Goal: Navigation & Orientation: Find specific page/section

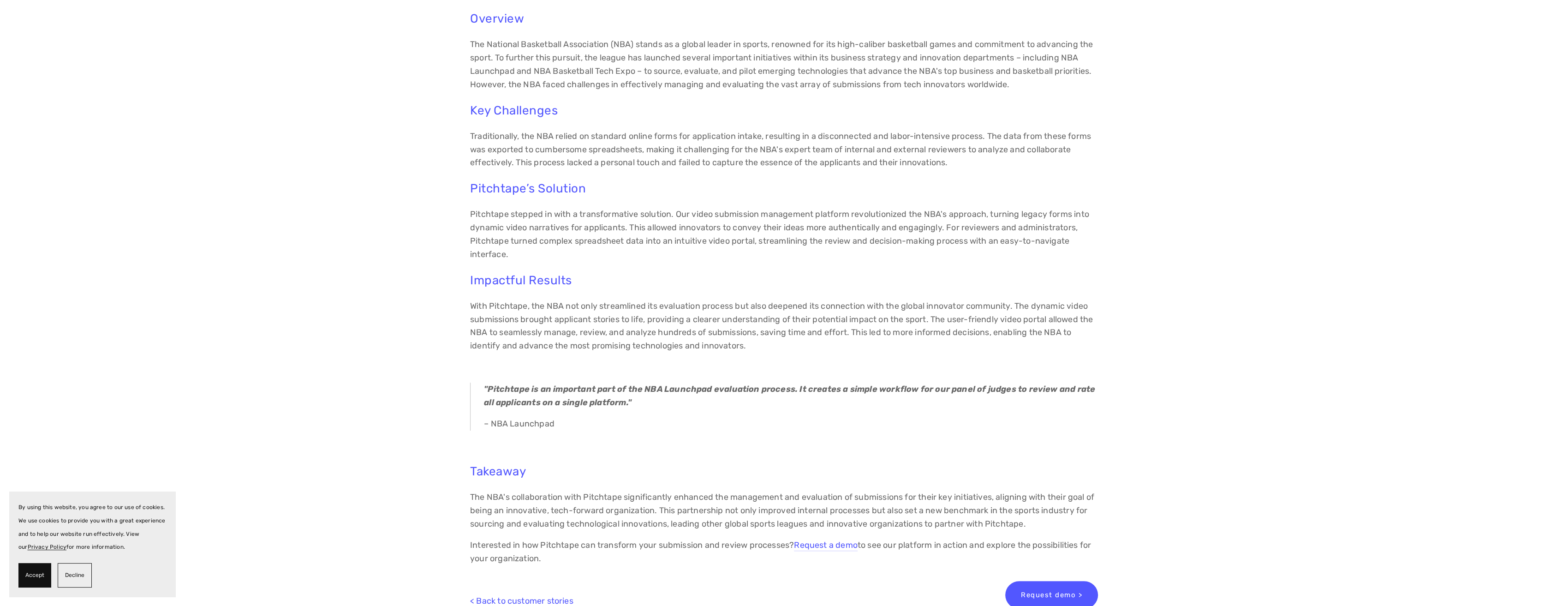
scroll to position [323, 0]
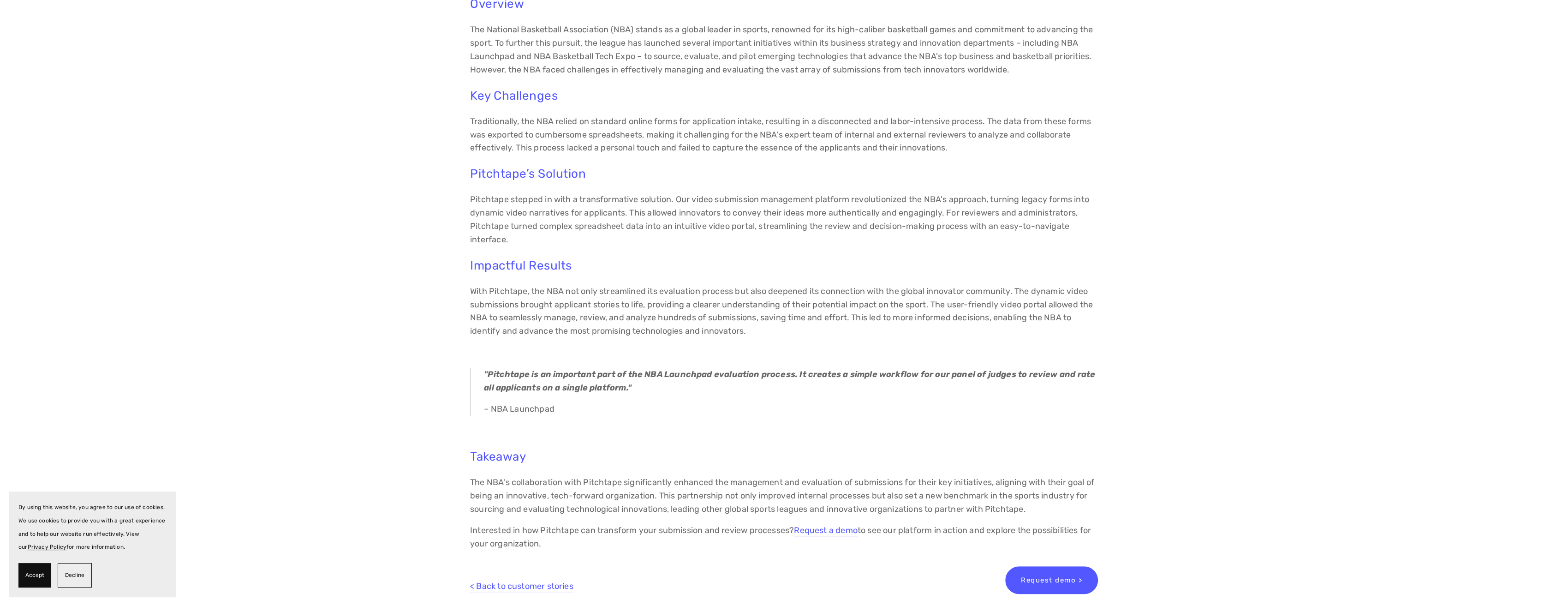
click at [35, 572] on span "Accept" at bounding box center [34, 575] width 19 height 13
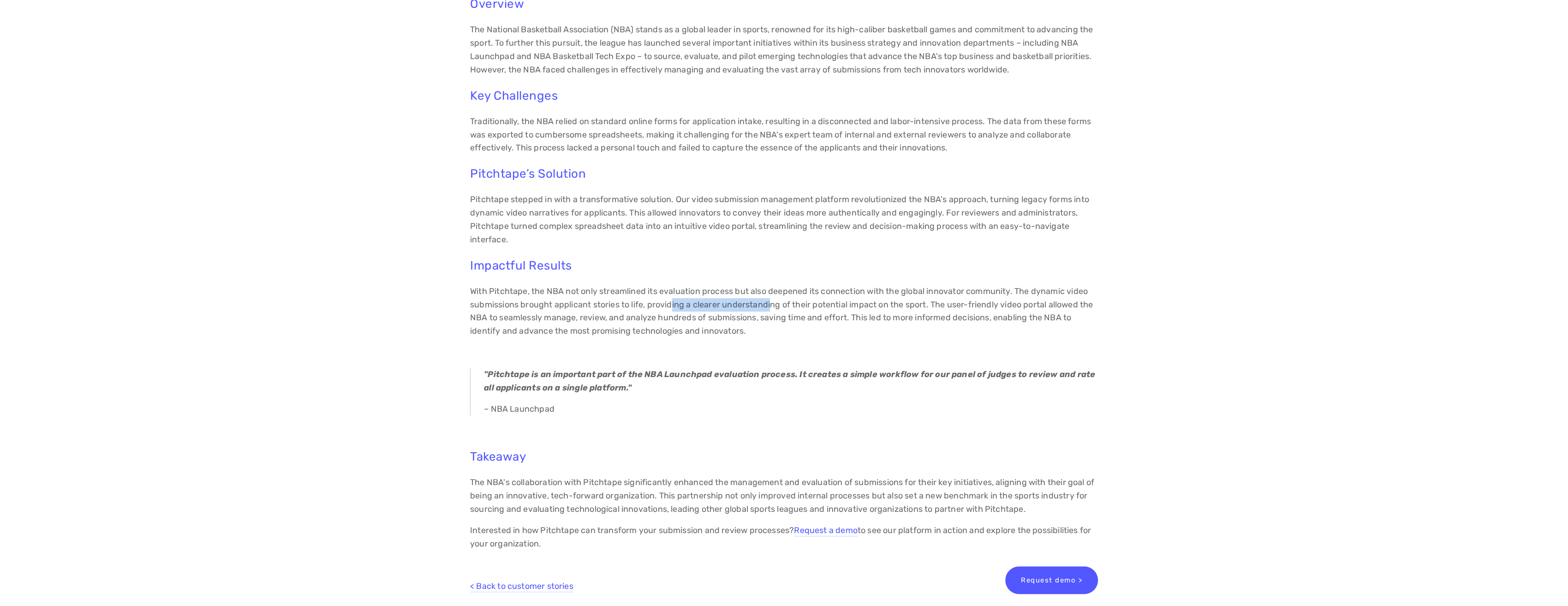
drag, startPoint x: 774, startPoint y: 308, endPoint x: 673, endPoint y: 309, distance: 101.0
click at [673, 309] on p "With Pitchtape, the NBA not only streamlined its evaluation process but also de…" at bounding box center [784, 311] width 628 height 53
click at [795, 321] on p "With Pitchtape, the NBA not only streamlined its evaluation process but also de…" at bounding box center [784, 311] width 628 height 53
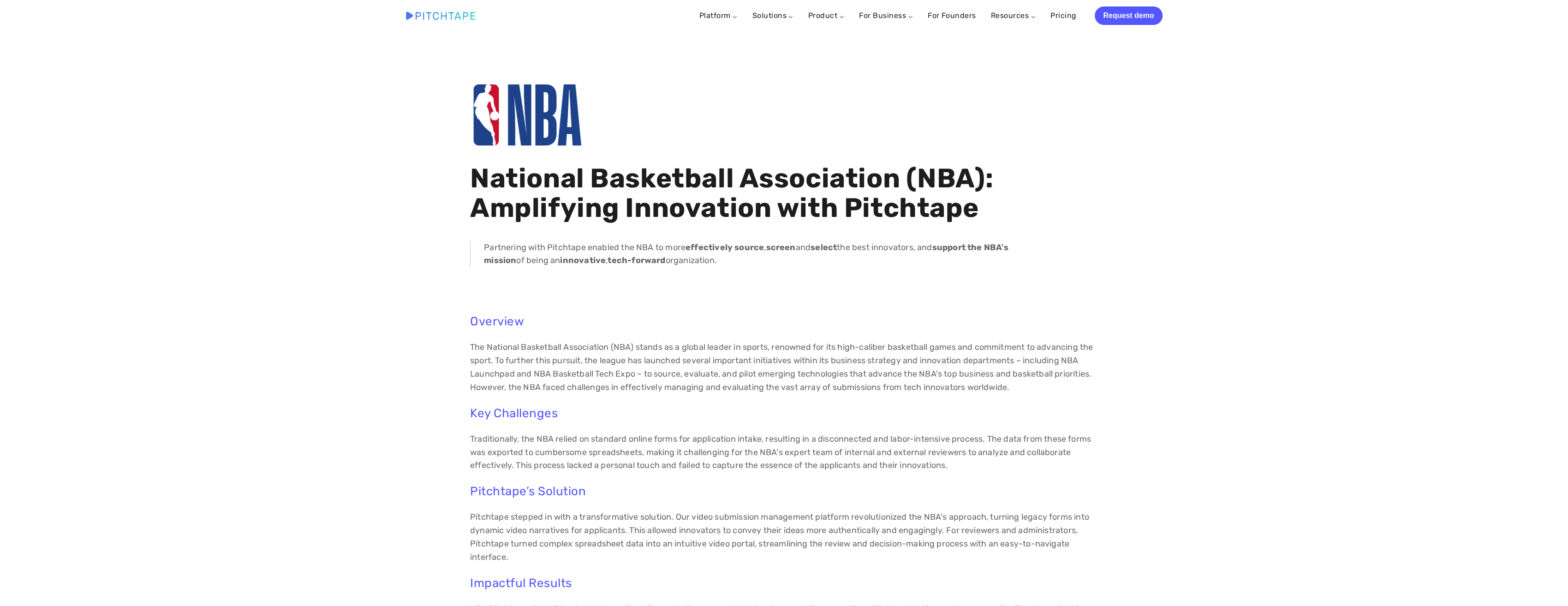
scroll to position [0, 0]
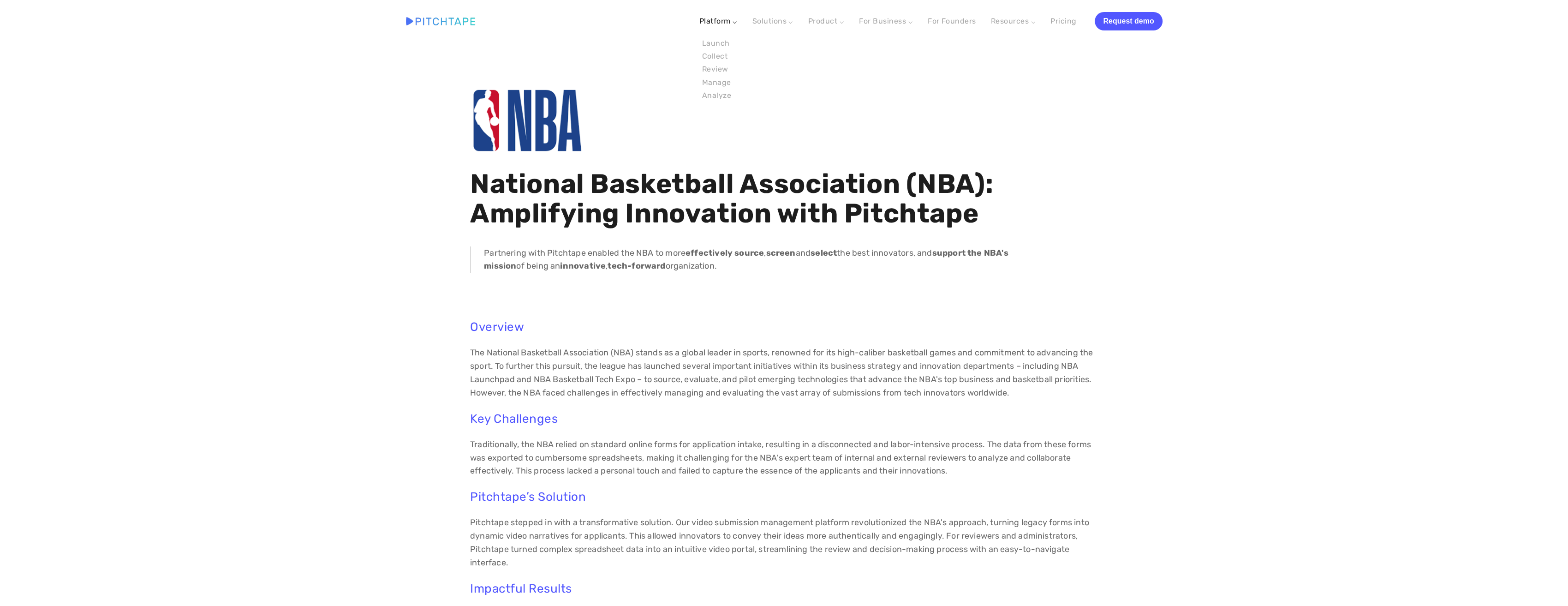
click at [725, 29] on span "Platform ⌵ Launch Collect Review Manage Analyze" at bounding box center [719, 21] width 39 height 17
click at [711, 41] on link "Launch" at bounding box center [717, 43] width 35 height 13
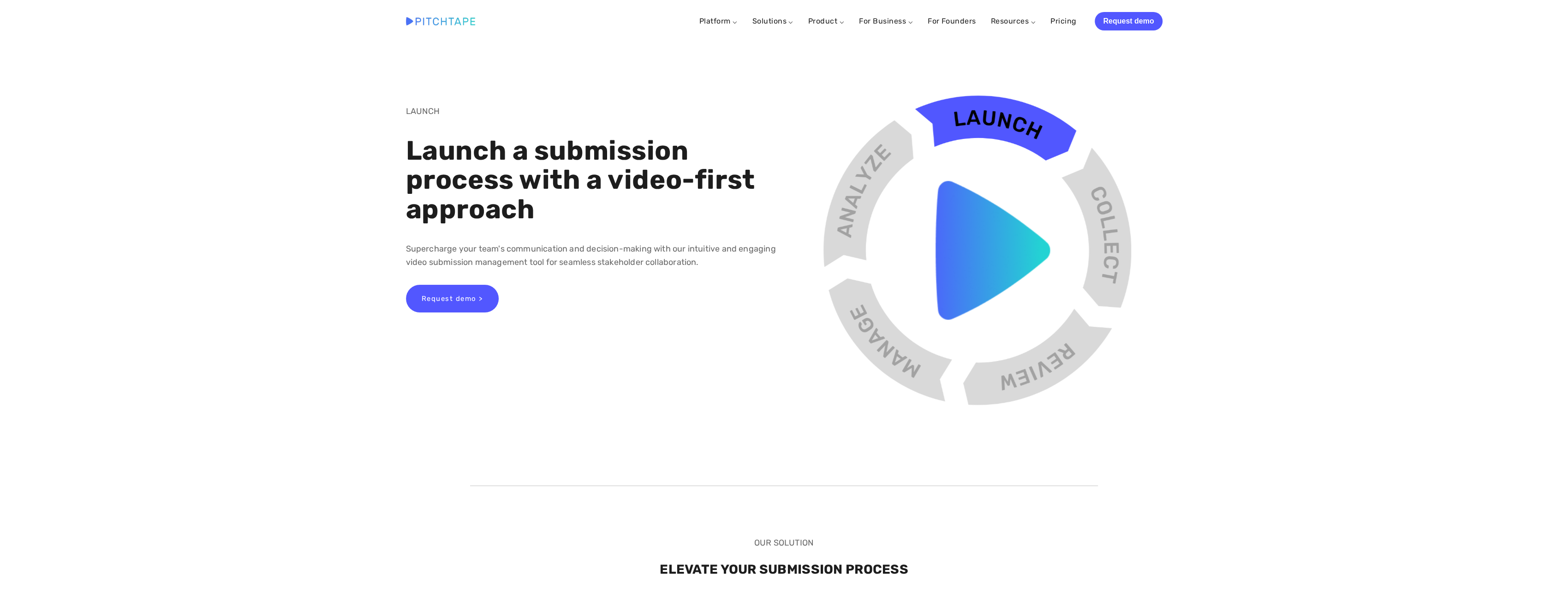
click at [731, 8] on div "Platform ⌵ Launch Collect Review [GEOGRAPHIC_DATA] Analyze Solutions ⌵ Submissi…" at bounding box center [784, 21] width 831 height 43
click at [713, 23] on link "Platform ⌵" at bounding box center [719, 21] width 39 height 8
click at [712, 59] on link "Collect" at bounding box center [717, 55] width 35 height 13
